Goal: Information Seeking & Learning: Learn about a topic

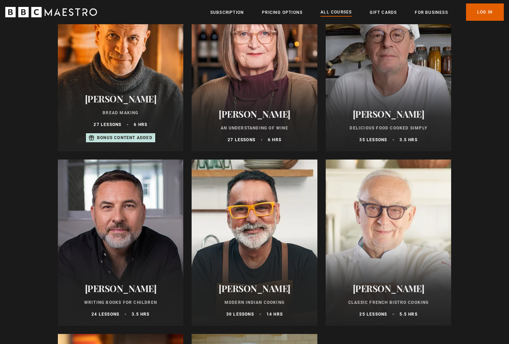
scroll to position [2397, 0]
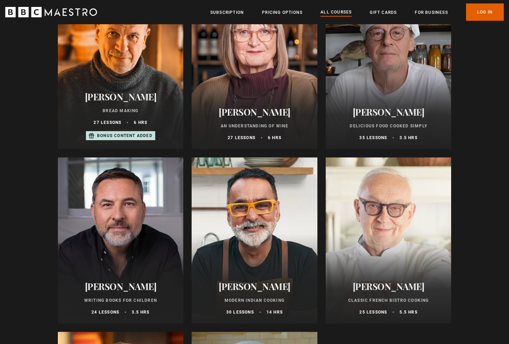
click at [373, 119] on div "Marco Pierre White Delicious Food Cooked Simply 35 lessons 3.5 hrs" at bounding box center [389, 123] width 126 height 51
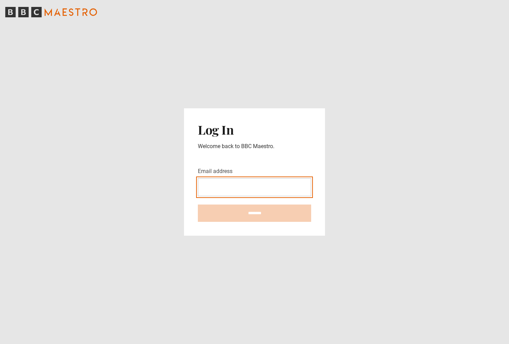
type input "**********"
click at [254, 213] on input "********" at bounding box center [254, 213] width 113 height 17
type input "**********"
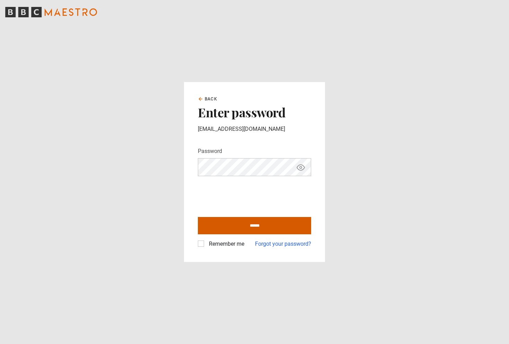
click at [247, 226] on input "******" at bounding box center [254, 225] width 113 height 17
type input "**********"
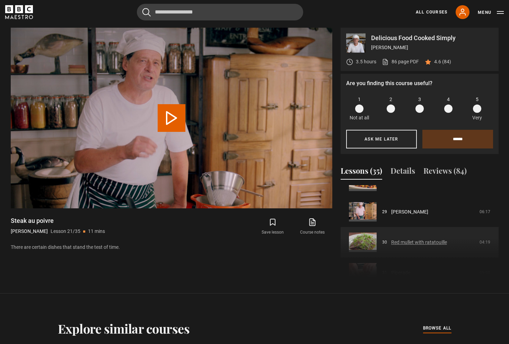
scroll to position [870, 0]
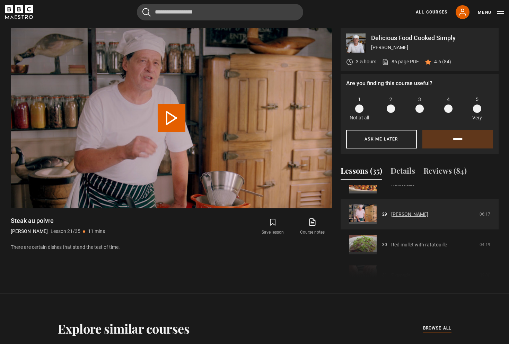
click at [411, 214] on link "Imam bayildi" at bounding box center [409, 214] width 37 height 7
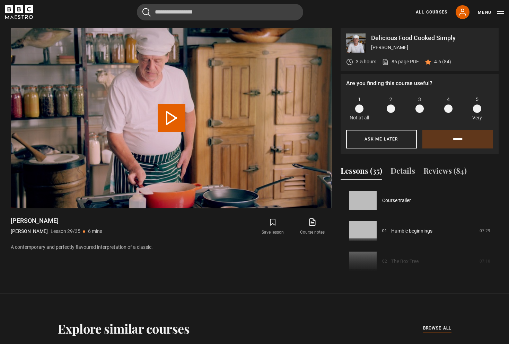
scroll to position [854, 0]
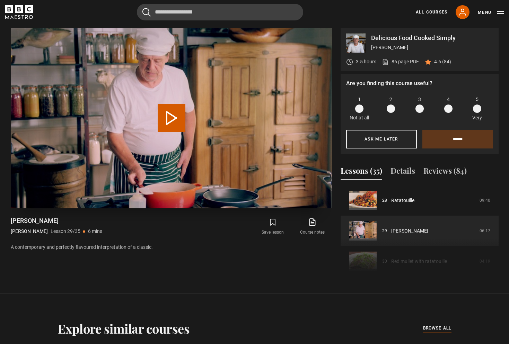
click at [181, 110] on button "Play Lesson Imam bayildi" at bounding box center [172, 118] width 28 height 28
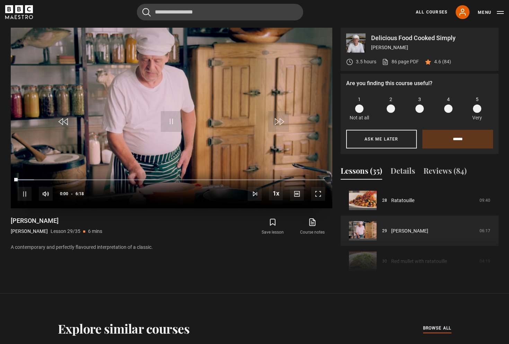
click at [318, 193] on span "Video Player" at bounding box center [318, 194] width 14 height 14
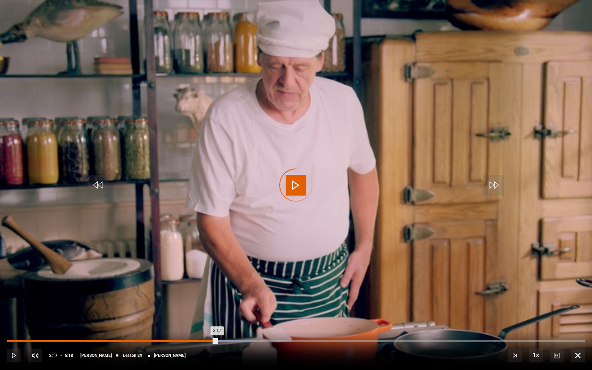
click at [217, 342] on div "Loaded : 42.37% 2:17 2:17" at bounding box center [296, 342] width 578 height 2
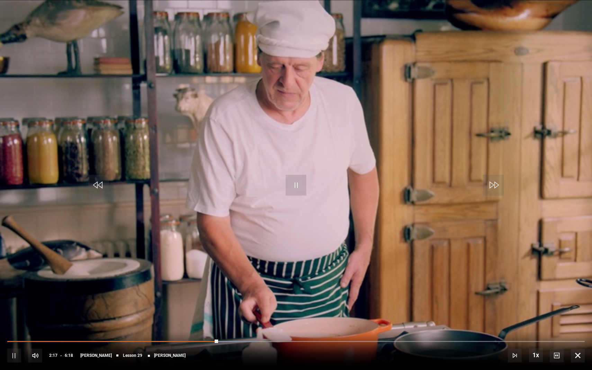
click at [252, 338] on div "10s Skip Back 10 seconds Pause 10s Skip Forward 10 seconds Loaded : 43.28% 2:22…" at bounding box center [296, 351] width 592 height 38
click at [292, 340] on div "10s Skip Back 10 seconds Pause 10s Skip Forward 10 seconds Loaded : 43.28% 2:22…" at bounding box center [296, 351] width 592 height 38
click at [318, 338] on div "10s Skip Back 10 seconds Pause 10s Skip Forward 10 seconds Loaded : 43.93% 2:22…" at bounding box center [296, 351] width 592 height 38
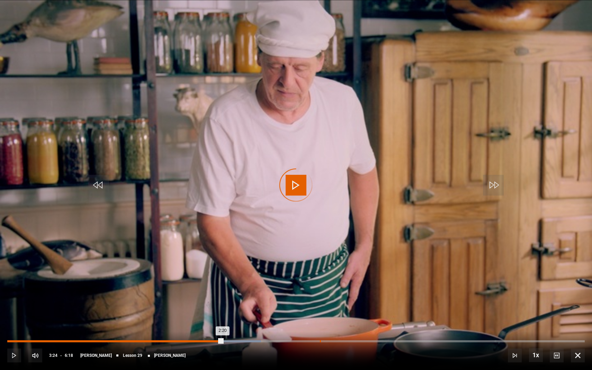
click at [320, 342] on div "3:24" at bounding box center [320, 342] width 1 height 2
click at [387, 341] on div "4:08" at bounding box center [387, 342] width 1 height 2
click at [448, 342] on div "4:48" at bounding box center [448, 342] width 1 height 2
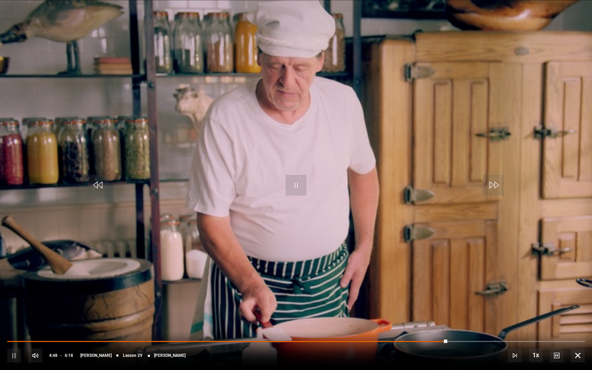
click at [509, 344] on span "Video Player" at bounding box center [578, 356] width 14 height 14
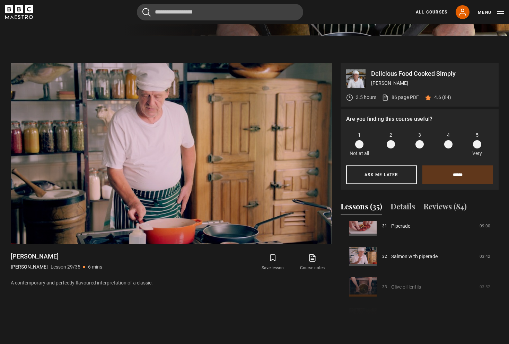
scroll to position [310, 0]
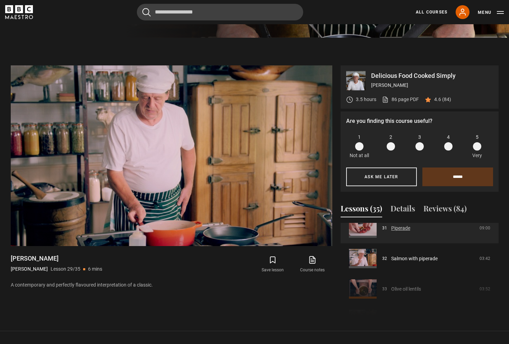
click at [408, 232] on link "Piperade" at bounding box center [400, 228] width 19 height 7
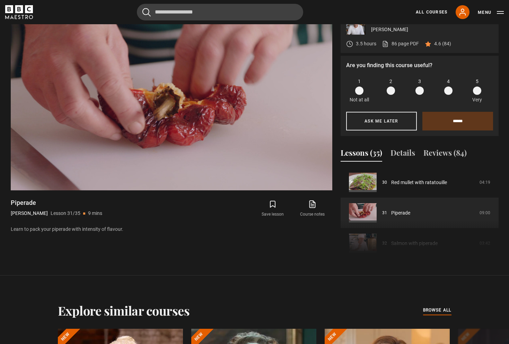
scroll to position [364, 0]
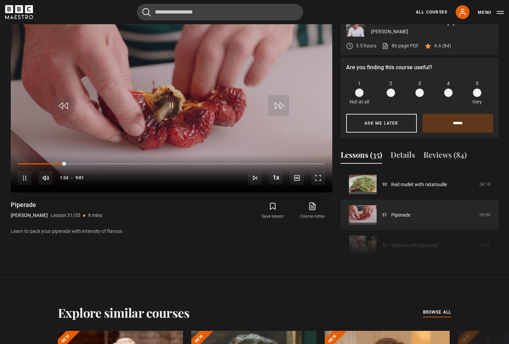
drag, startPoint x: 173, startPoint y: 161, endPoint x: 182, endPoint y: 161, distance: 8.7
click at [174, 161] on div "10s Skip Back 10 seconds Pause 10s Skip Forward 10 seconds Loaded : 24.07% 4:34…" at bounding box center [172, 173] width 322 height 38
click at [206, 162] on div "10s Skip Back 10 seconds Pause 10s Skip Forward 10 seconds Loaded : 24.89% 4:34…" at bounding box center [172, 173] width 322 height 38
click at [228, 162] on div "10s Skip Back 10 seconds Pause 10s Skip Forward 10 seconds Loaded : 25.79% 4:34…" at bounding box center [172, 173] width 322 height 38
click at [205, 167] on div "Loaded : 25.79% 5:30 1:28" at bounding box center [171, 167] width 307 height 1
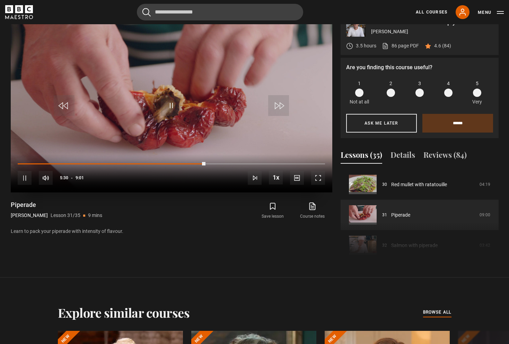
click at [228, 162] on div "10s Skip Back 10 seconds Pause 10s Skip Forward 10 seconds Loaded : 61.15% 6:10…" at bounding box center [172, 173] width 322 height 38
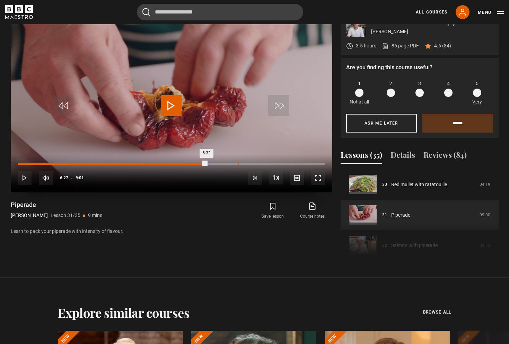
click at [238, 163] on div "6:27" at bounding box center [238, 164] width 1 height 2
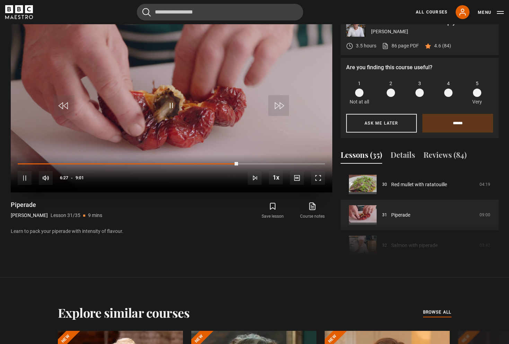
click at [266, 162] on div "10s Skip Back 10 seconds Pause 10s Skip Forward 10 seconds Loaded : 63.24% 7:15…" at bounding box center [172, 173] width 322 height 38
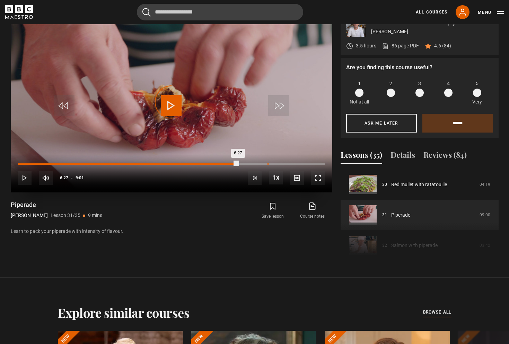
click at [267, 165] on div "7:20" at bounding box center [267, 164] width 1 height 2
click at [286, 164] on div "7:52" at bounding box center [286, 164] width 1 height 2
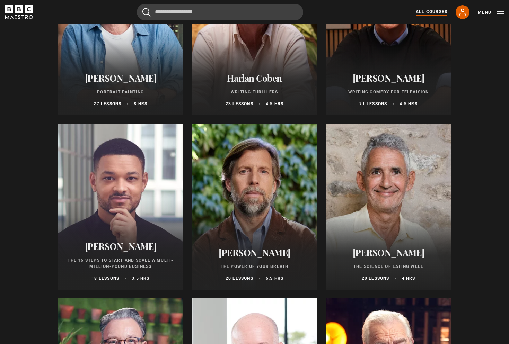
scroll to position [685, 0]
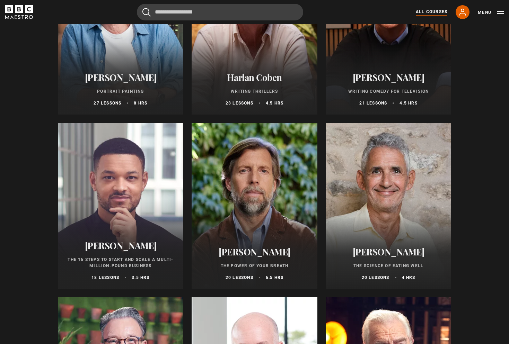
drag, startPoint x: 481, startPoint y: 341, endPoint x: 509, endPoint y: 344, distance: 27.6
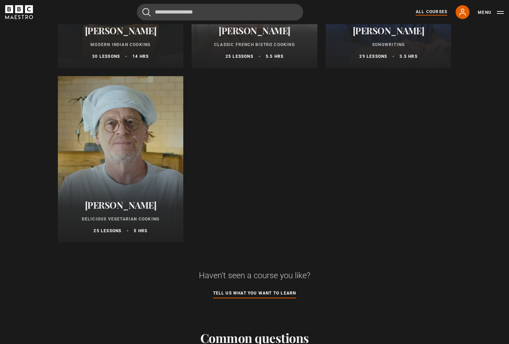
scroll to position [2652, 0]
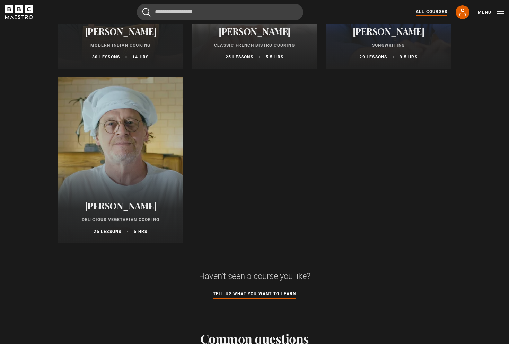
click at [141, 154] on div at bounding box center [121, 160] width 126 height 166
